Goal: Task Accomplishment & Management: Use online tool/utility

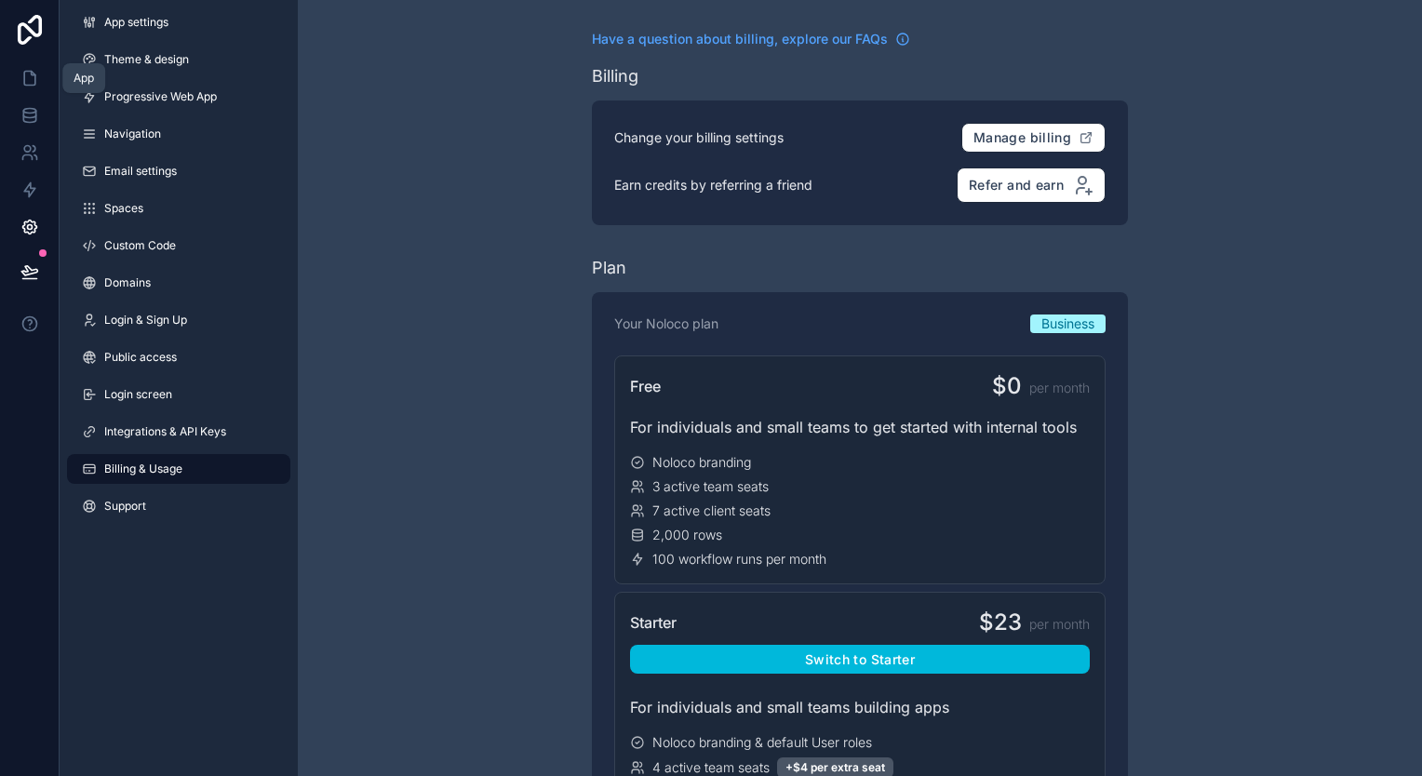
click at [14, 84] on link at bounding box center [29, 78] width 59 height 37
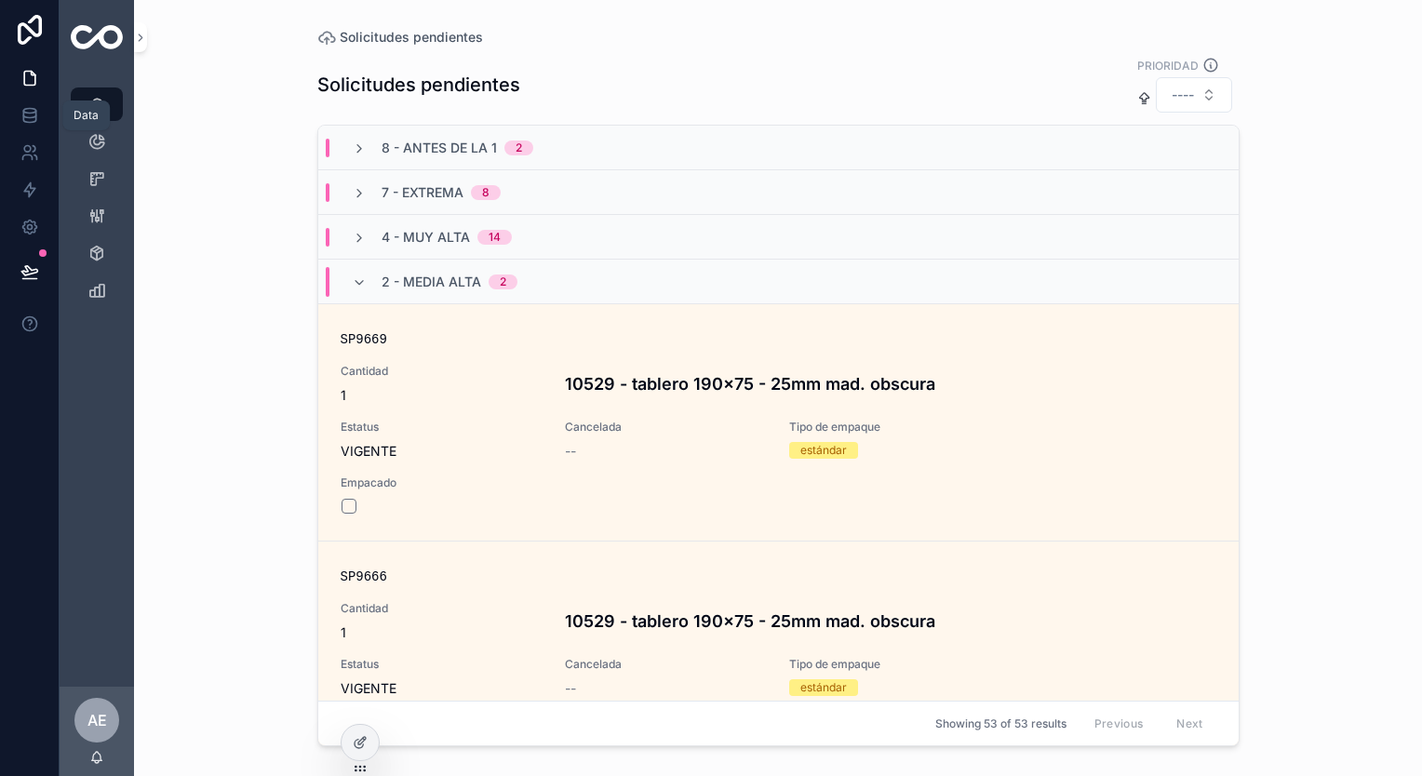
click at [39, 117] on link at bounding box center [29, 115] width 59 height 37
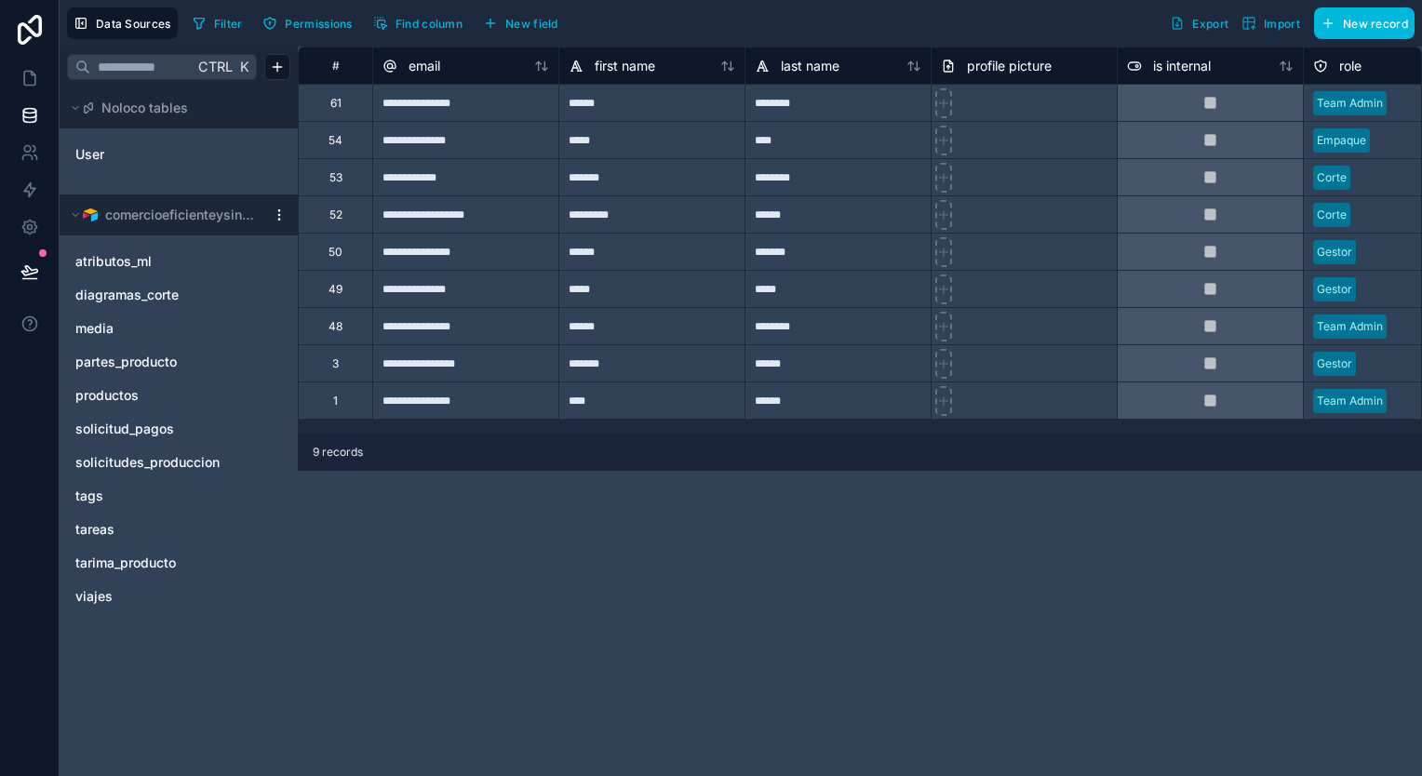
click at [171, 461] on span "solicitudes_produccion" at bounding box center [147, 462] width 144 height 19
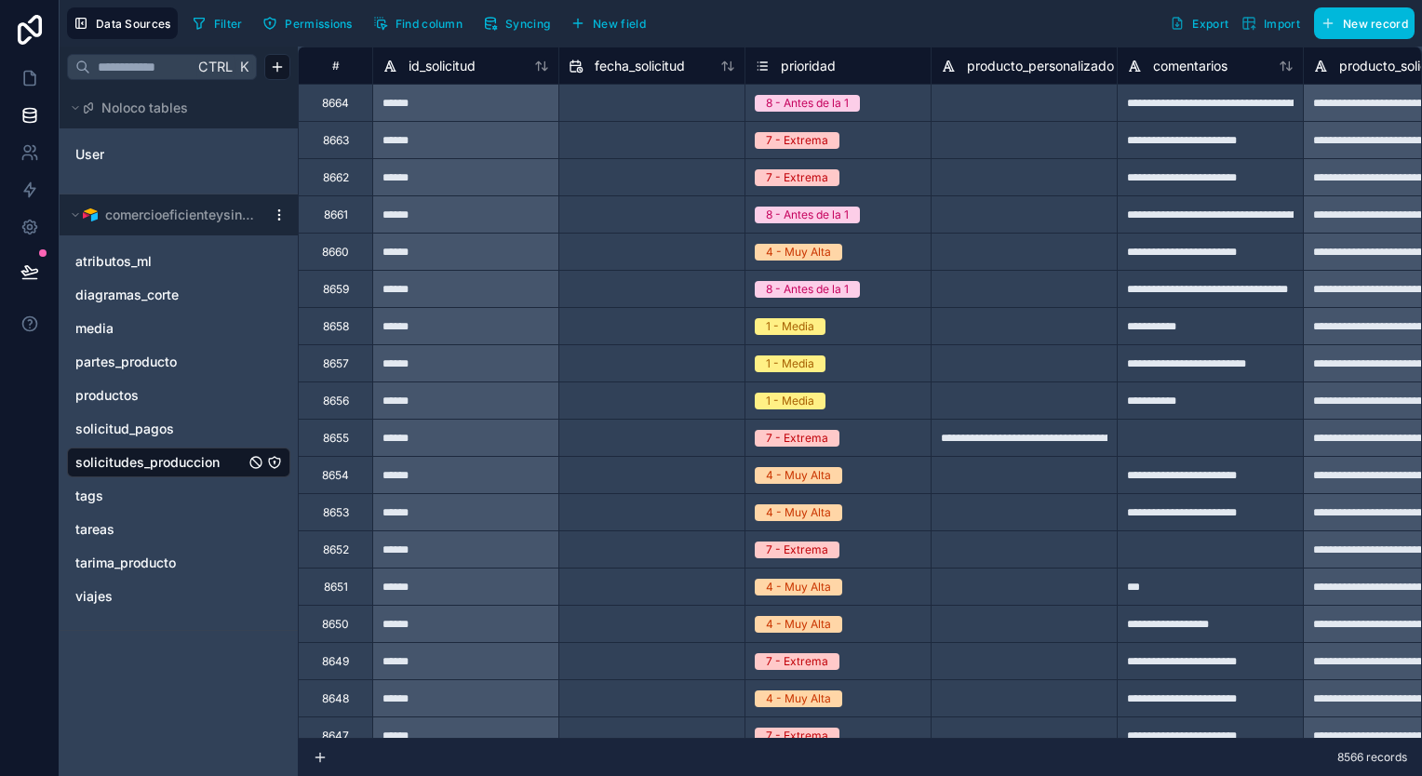
click at [506, 20] on span "Syncing" at bounding box center [527, 24] width 45 height 14
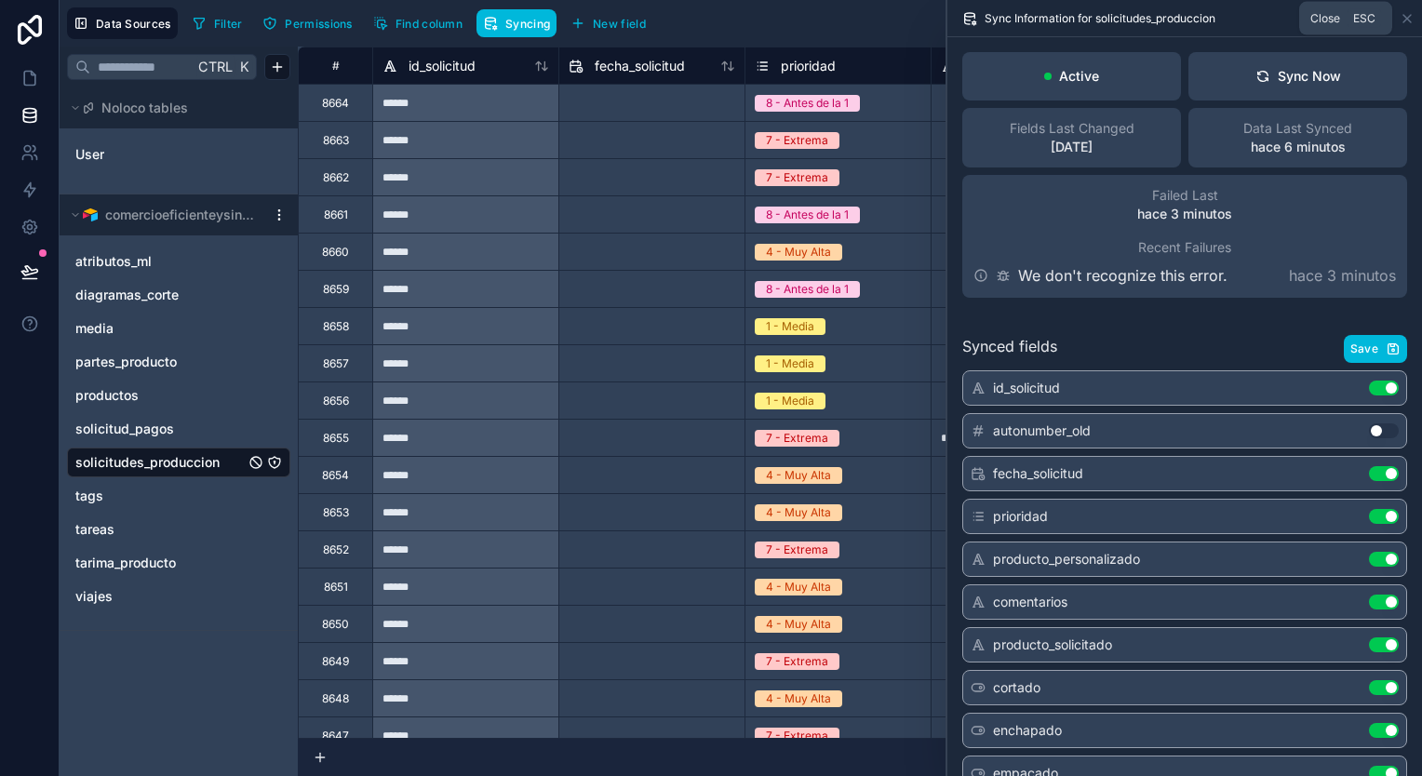
click at [1404, 15] on icon at bounding box center [1407, 18] width 7 height 7
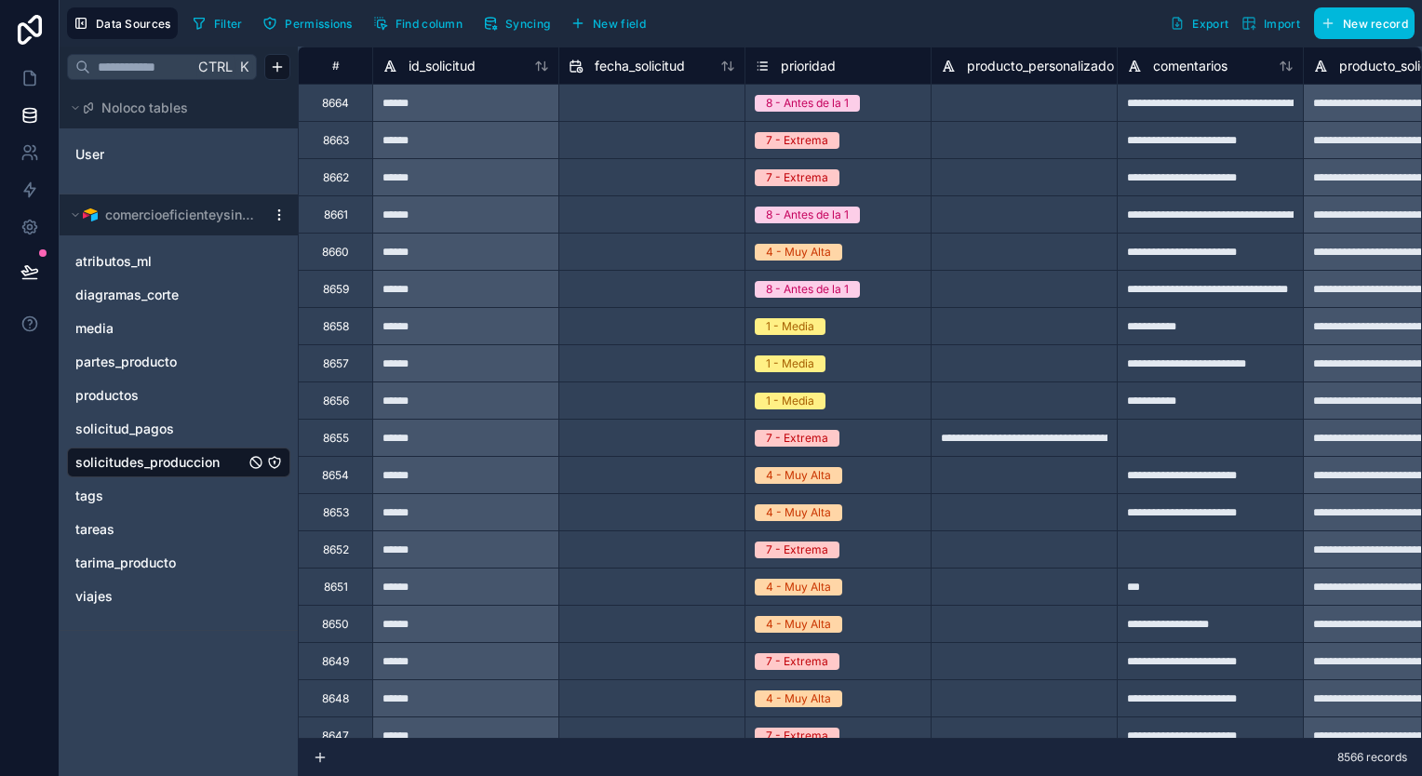
click at [544, 61] on icon at bounding box center [541, 66] width 15 height 15
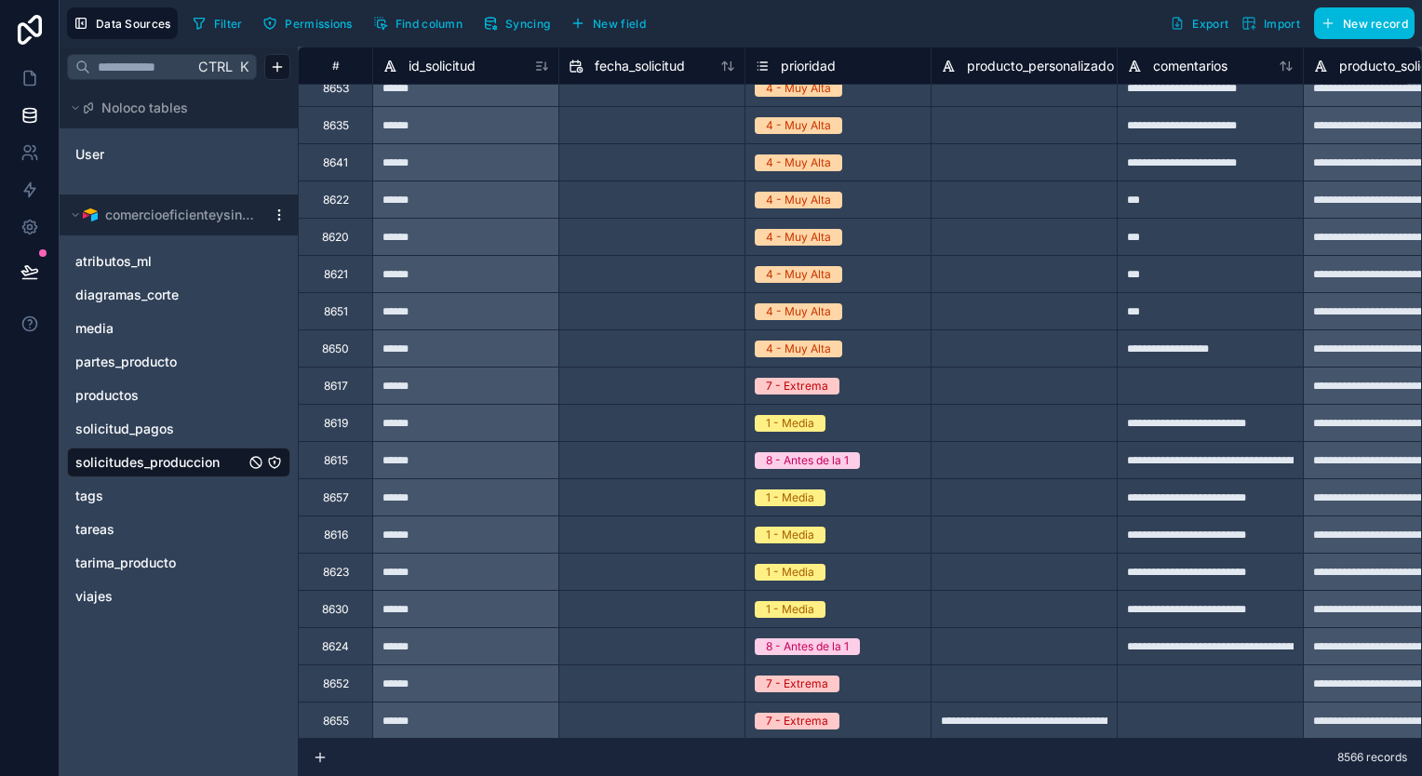
scroll to position [838, 0]
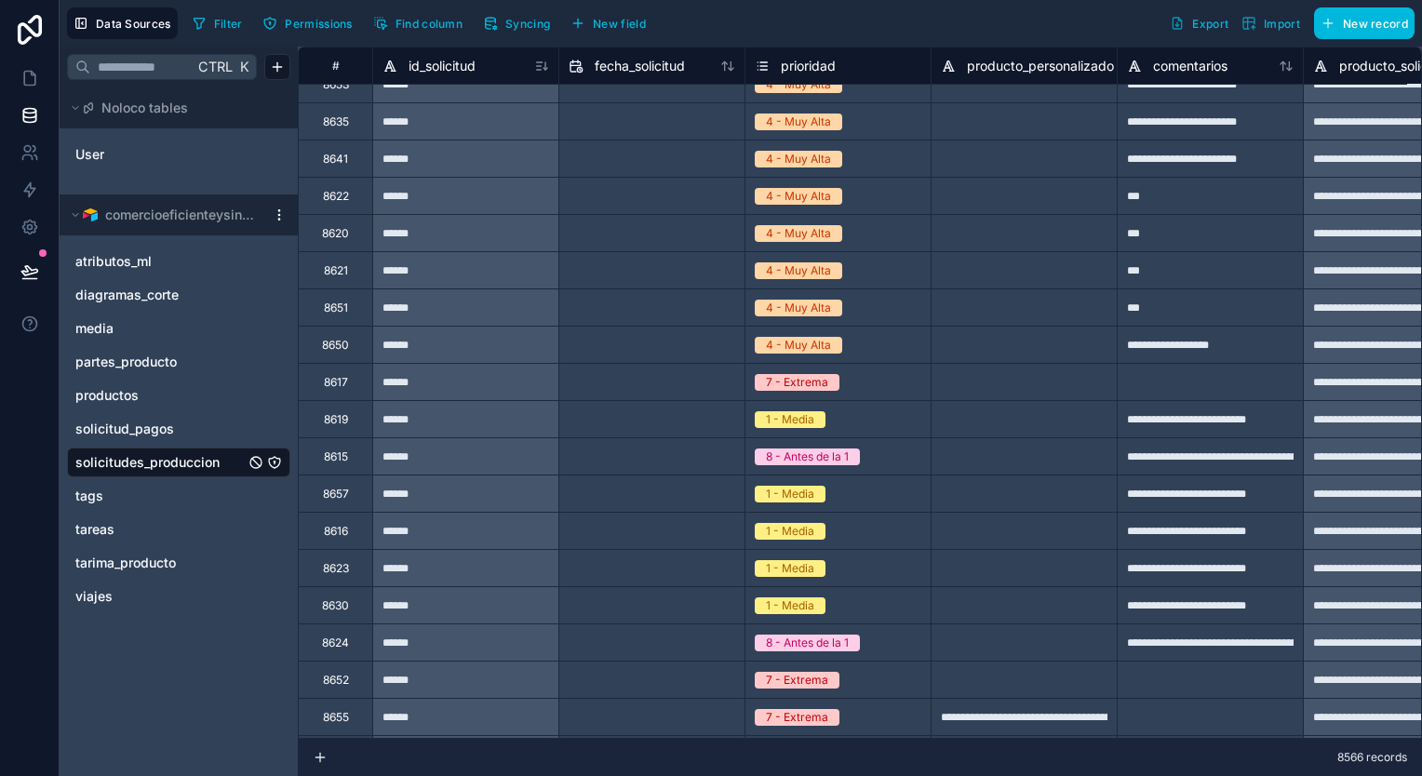
click at [540, 9] on button "Syncing" at bounding box center [517, 23] width 80 height 28
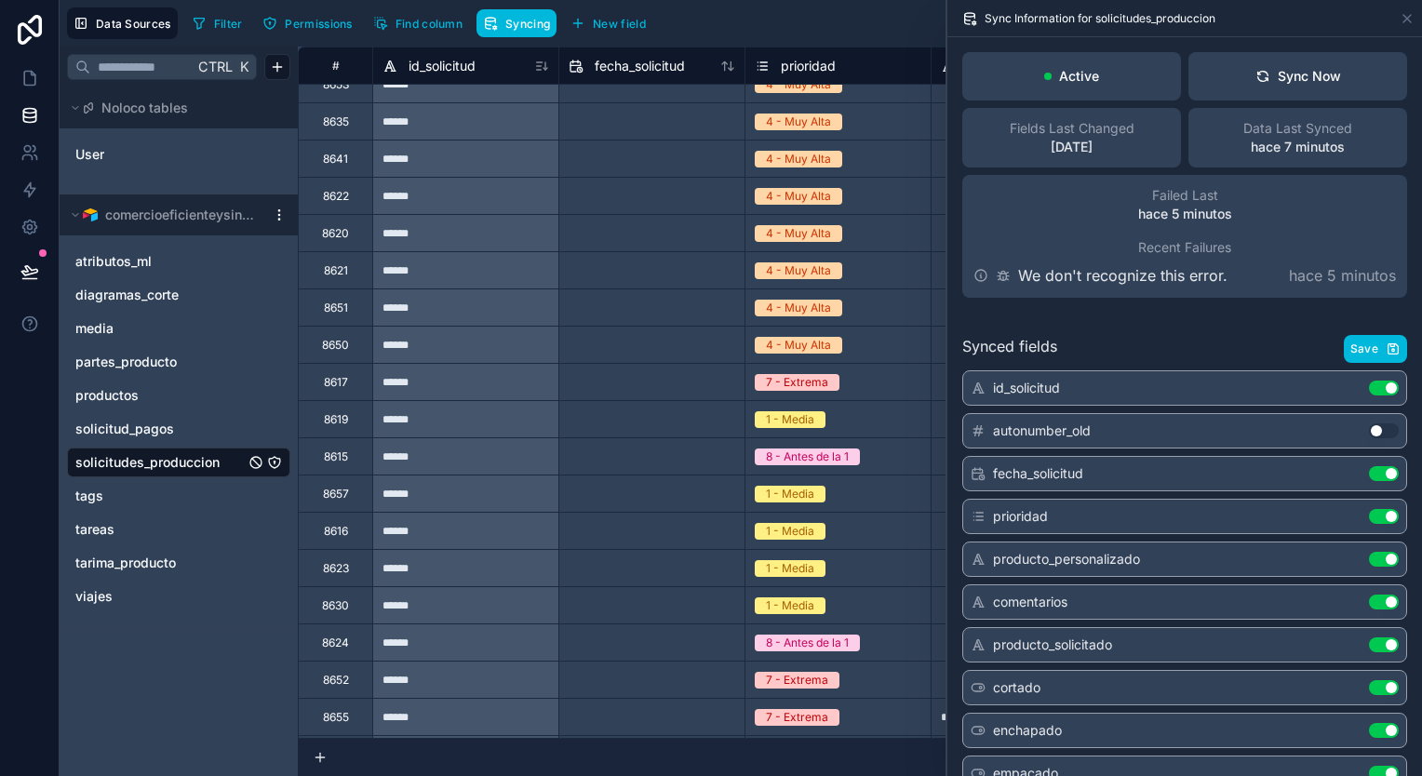
click at [1314, 93] on button "Sync Now" at bounding box center [1298, 76] width 219 height 48
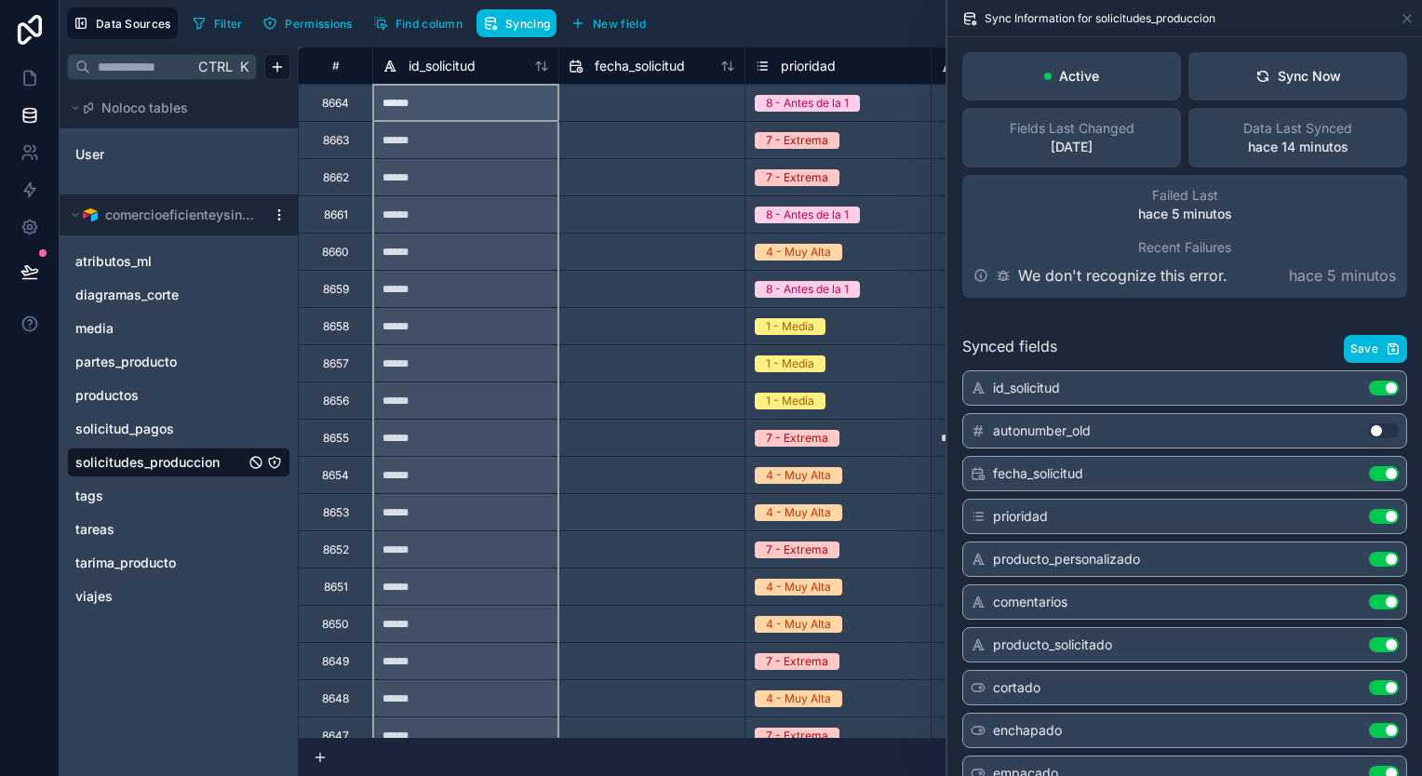
click at [545, 68] on icon at bounding box center [545, 65] width 5 height 8
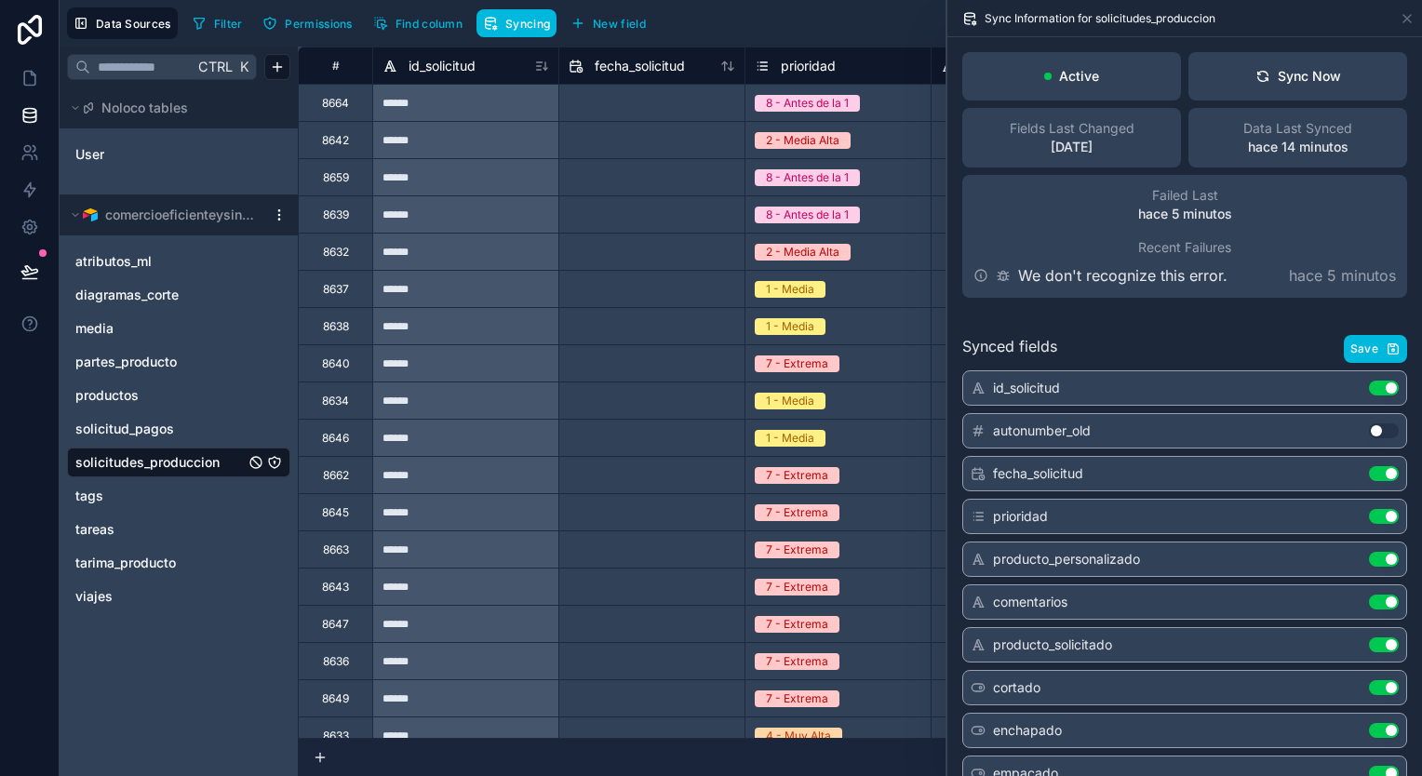
click at [1282, 94] on button "Sync Now" at bounding box center [1298, 76] width 219 height 48
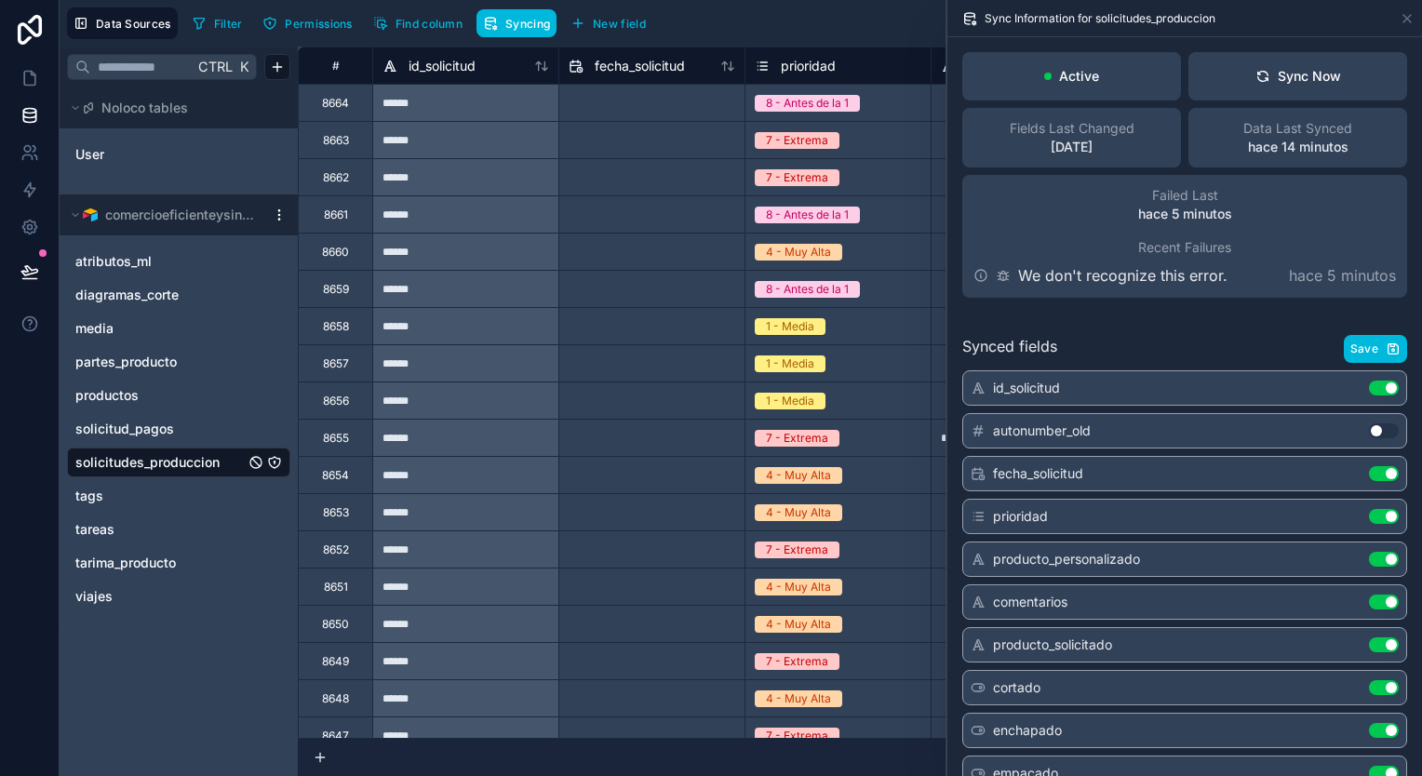
click at [546, 64] on icon at bounding box center [541, 66] width 15 height 15
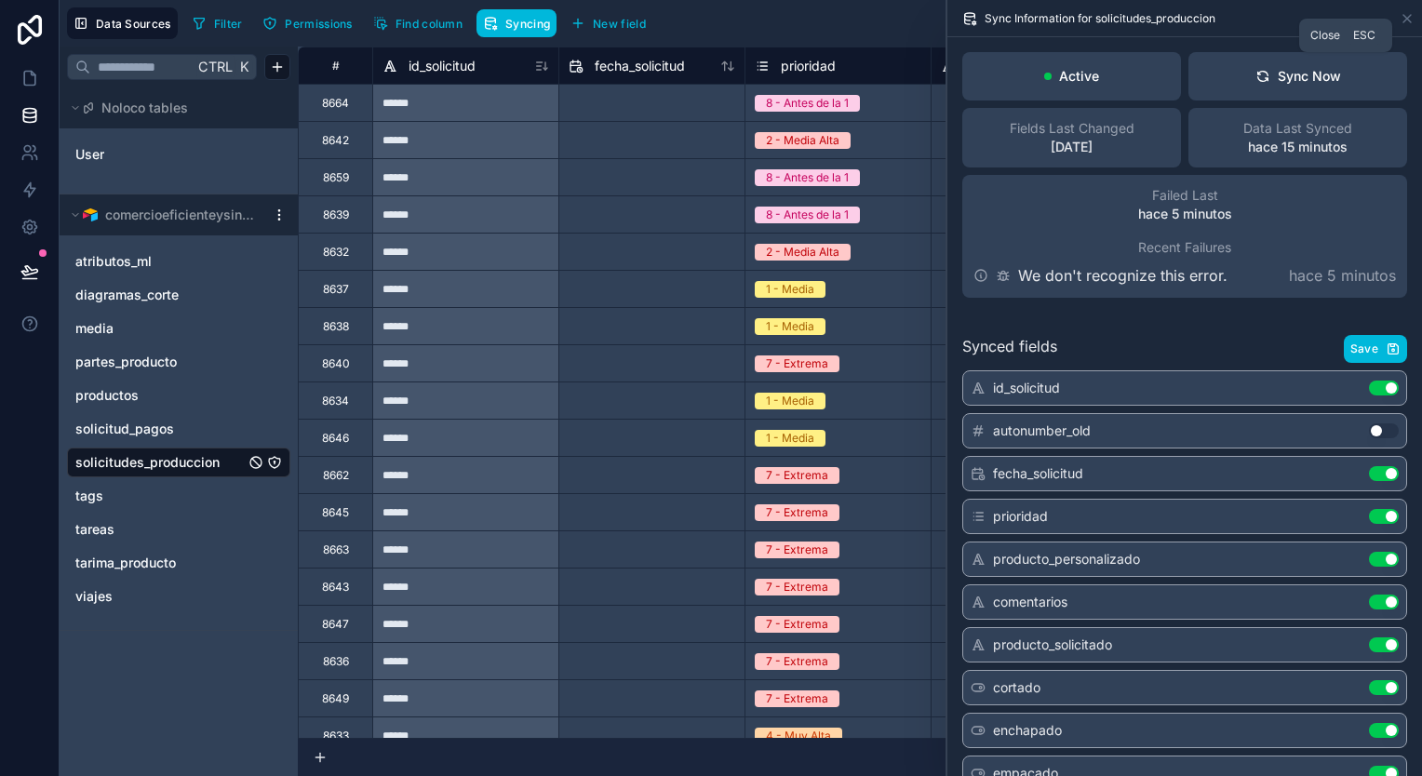
click at [1407, 17] on icon at bounding box center [1407, 18] width 7 height 7
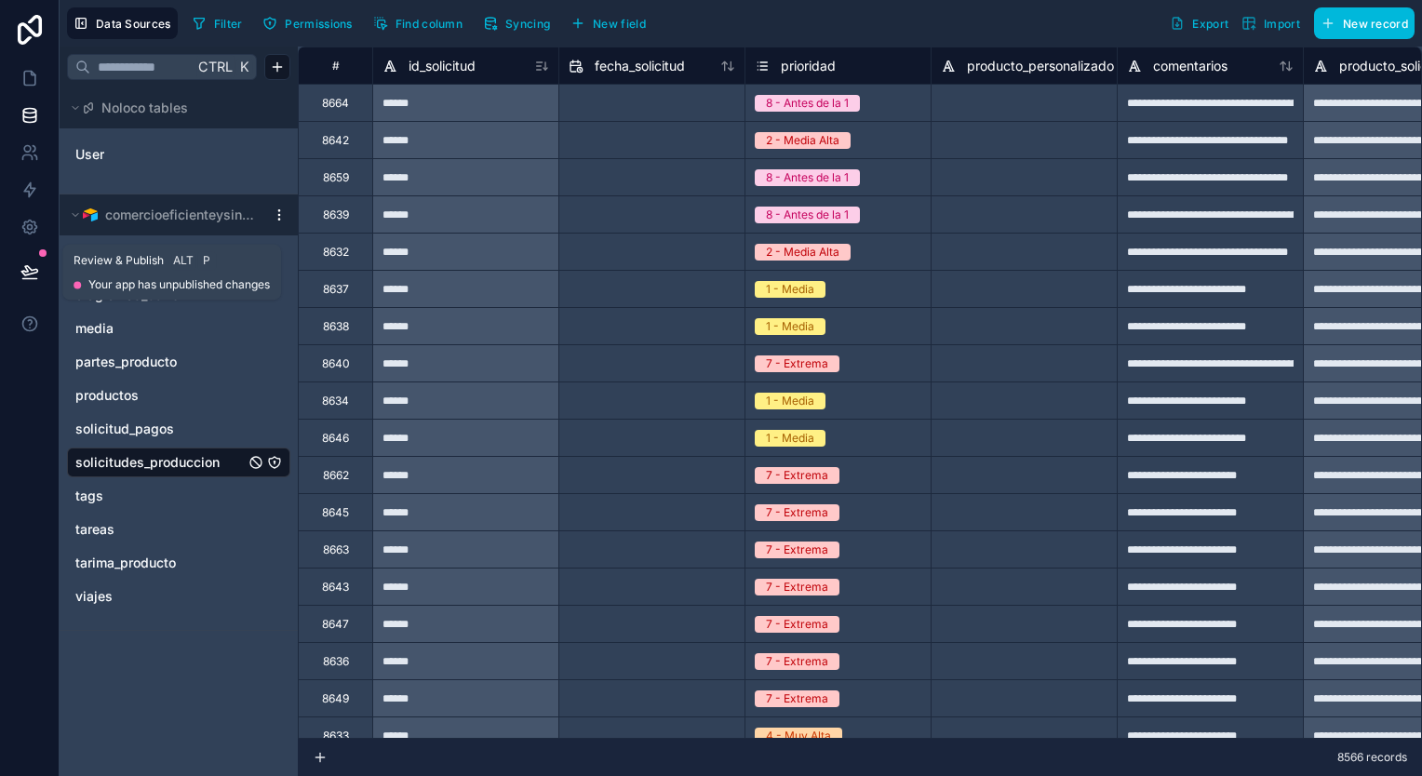
click at [41, 278] on button at bounding box center [29, 272] width 41 height 52
click at [28, 68] on link at bounding box center [29, 78] width 59 height 37
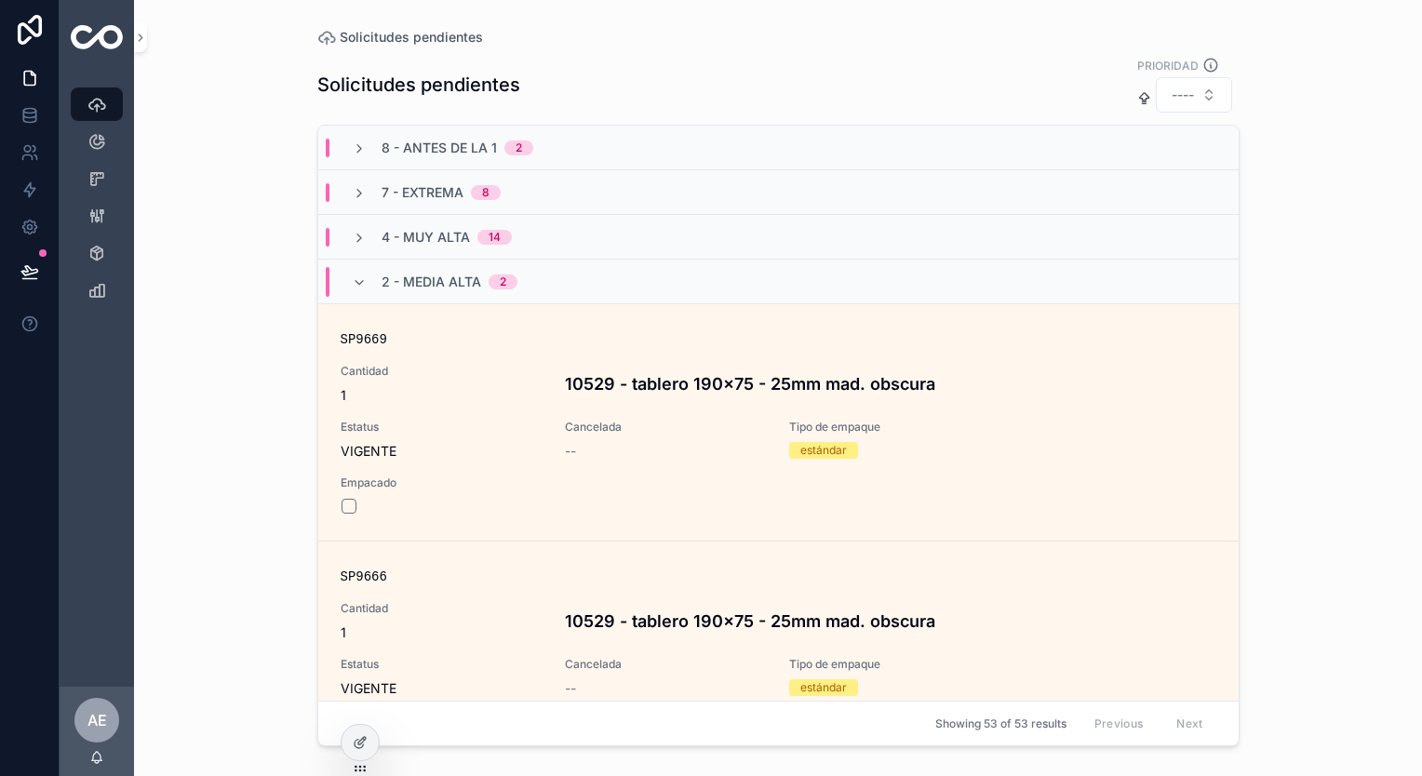
click at [354, 291] on div "2 - Media Alta 2" at bounding box center [435, 282] width 166 height 30
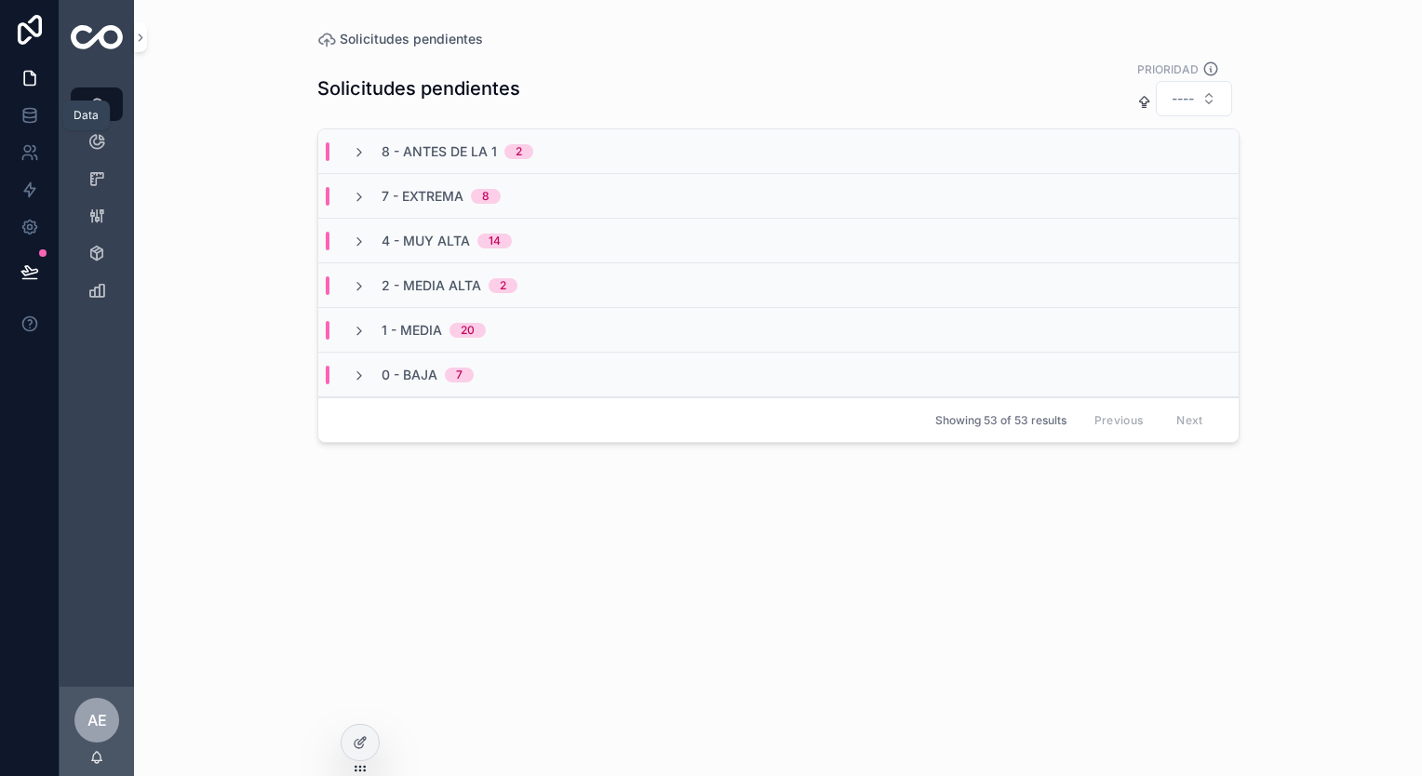
click at [50, 120] on link at bounding box center [29, 115] width 59 height 37
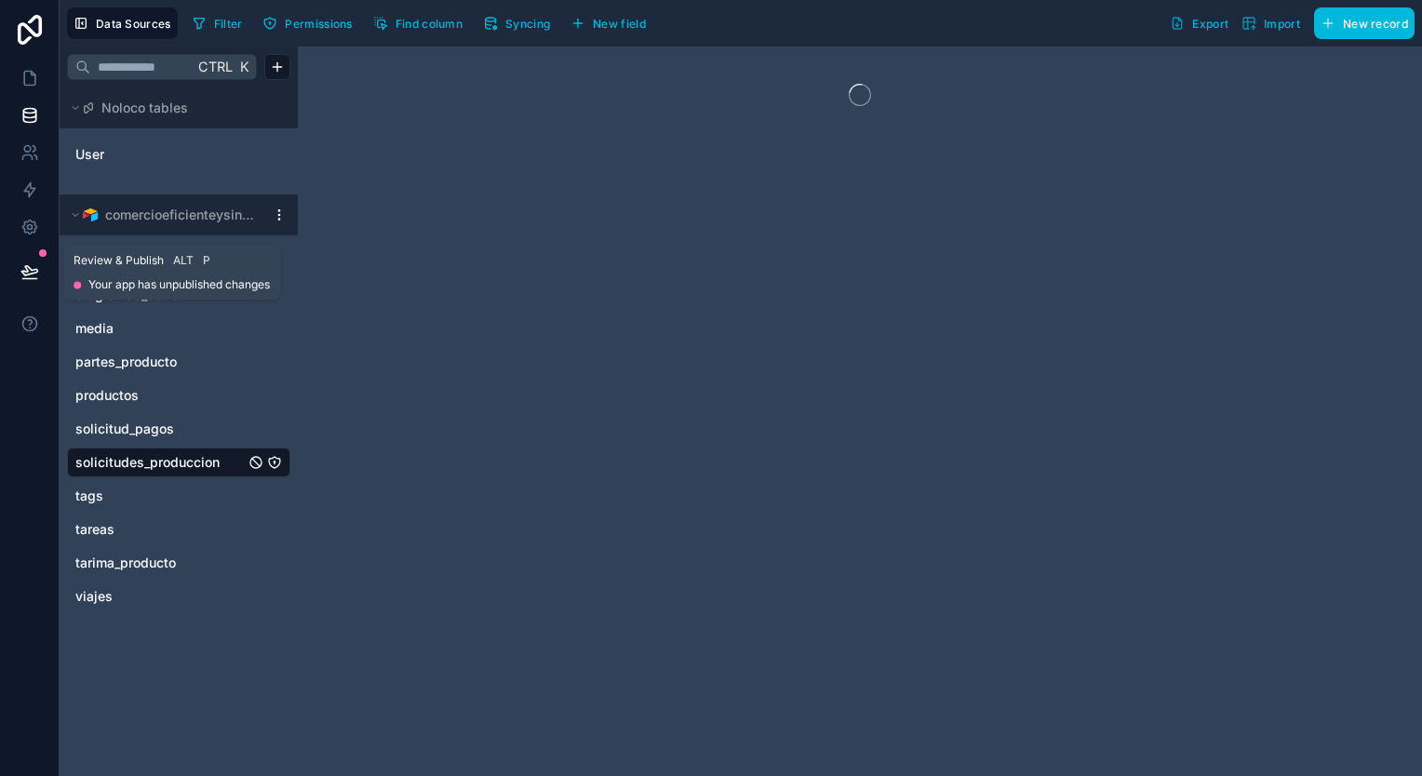
click at [31, 274] on icon at bounding box center [29, 270] width 16 height 9
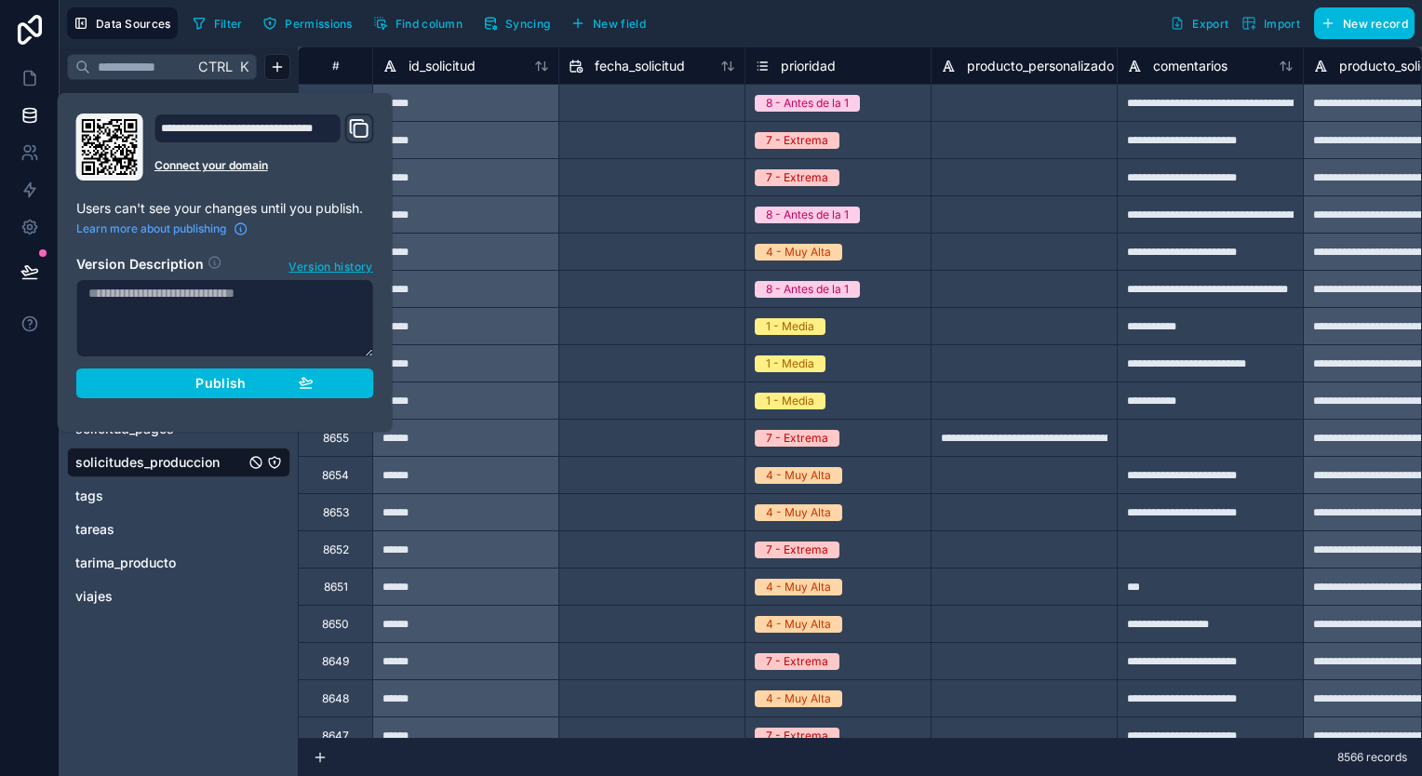
click at [268, 378] on div "Publish" at bounding box center [225, 383] width 177 height 17
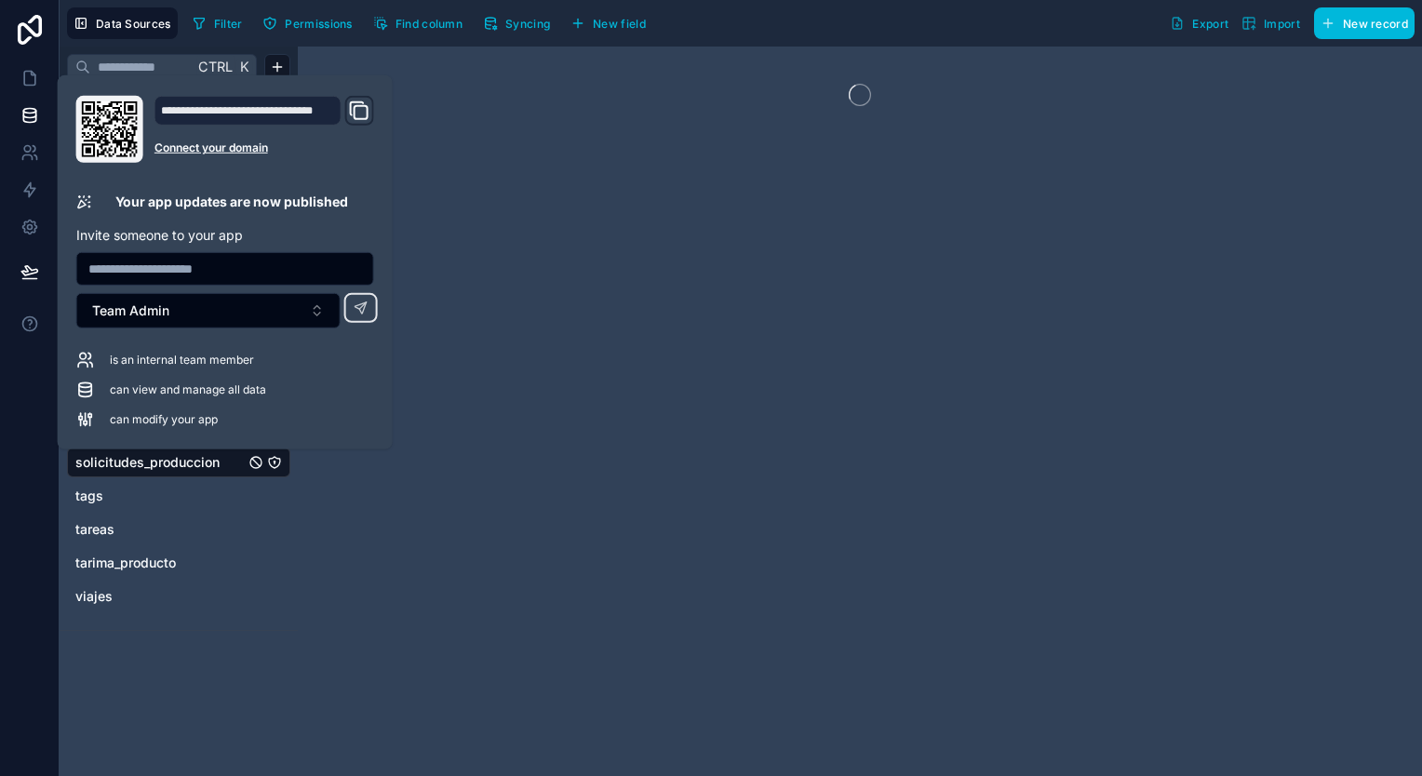
click at [795, 20] on div "Filter Permissions Find column Syncing New field Export Import New record" at bounding box center [800, 23] width 1230 height 32
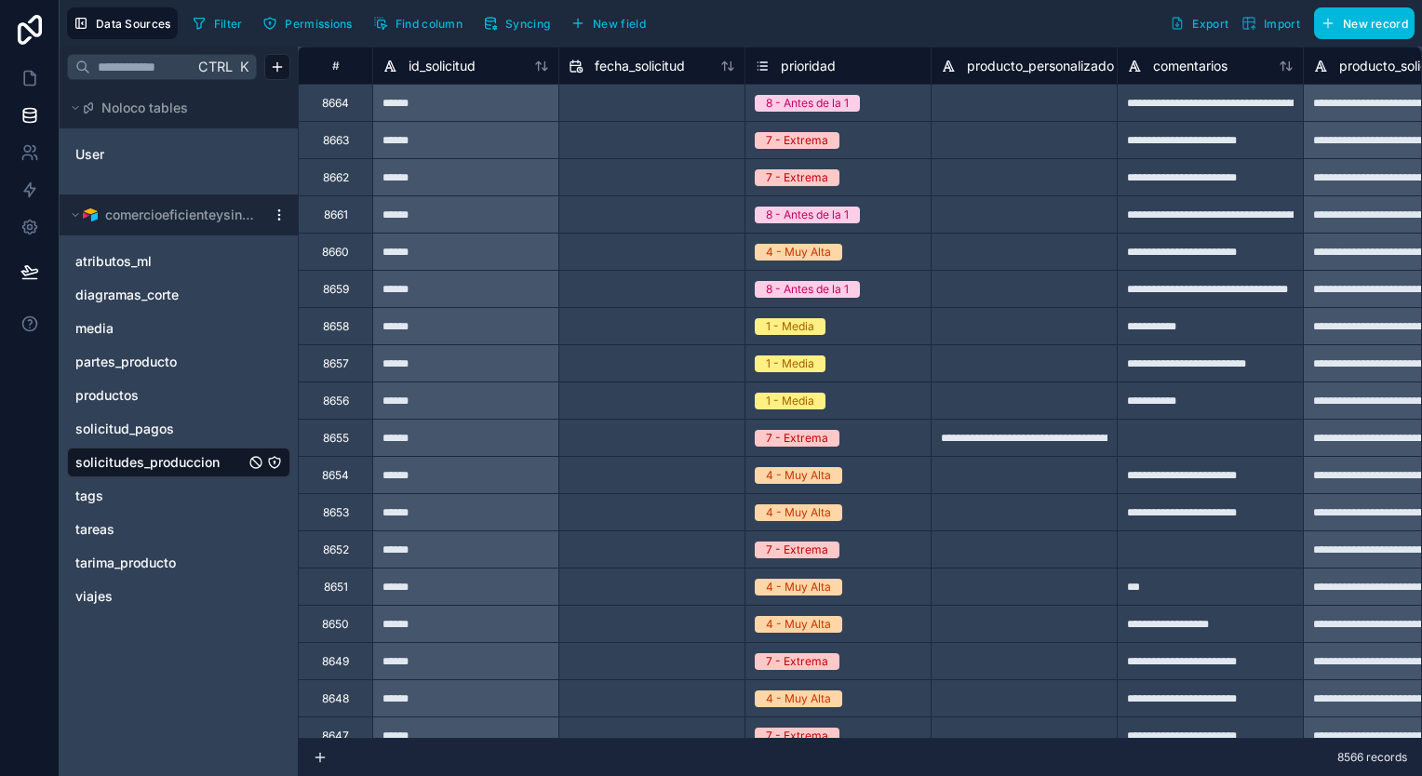
click at [538, 17] on span "Syncing" at bounding box center [527, 24] width 45 height 14
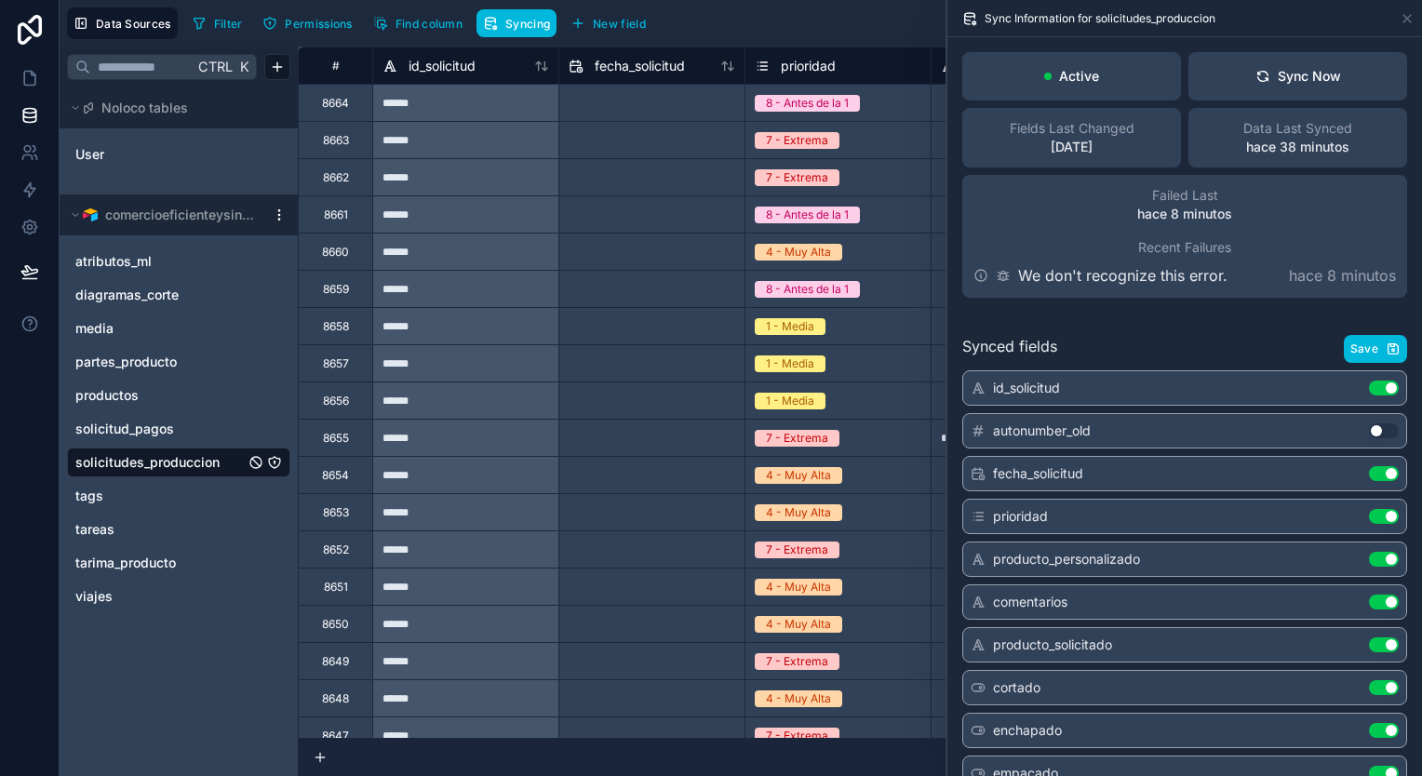
click at [1306, 79] on div "Sync Now" at bounding box center [1299, 76] width 86 height 19
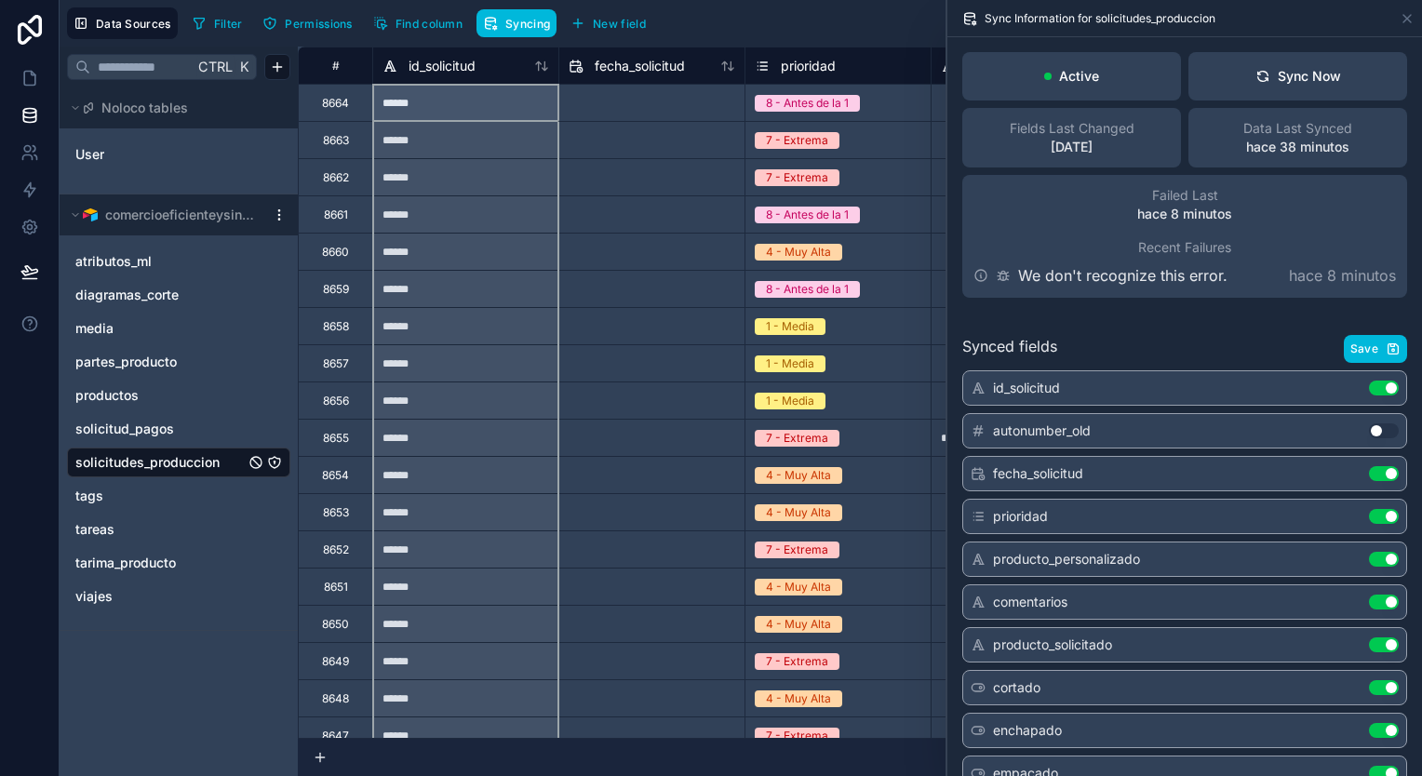
click at [535, 63] on icon at bounding box center [541, 66] width 15 height 15
